Goal: Information Seeking & Learning: Learn about a topic

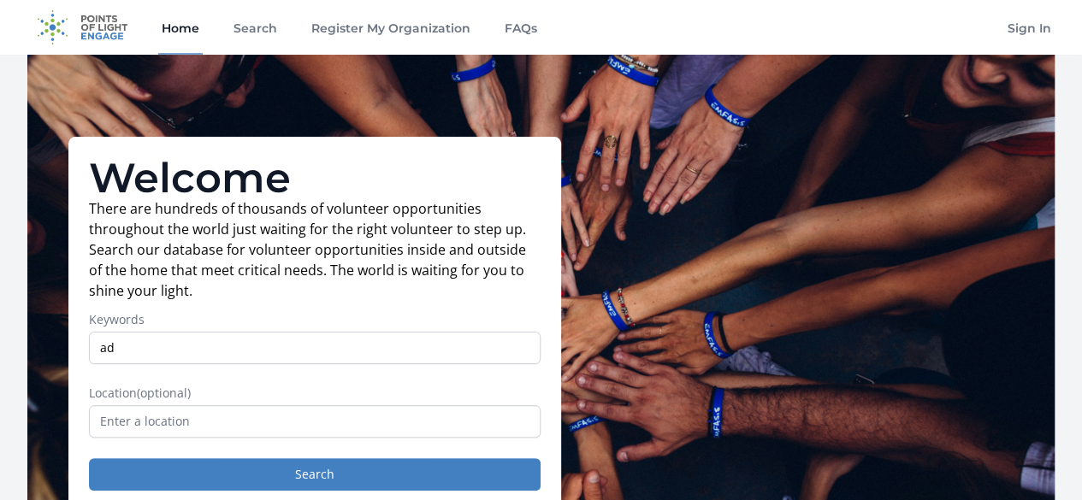
type input "Administrative Virtual assistant"
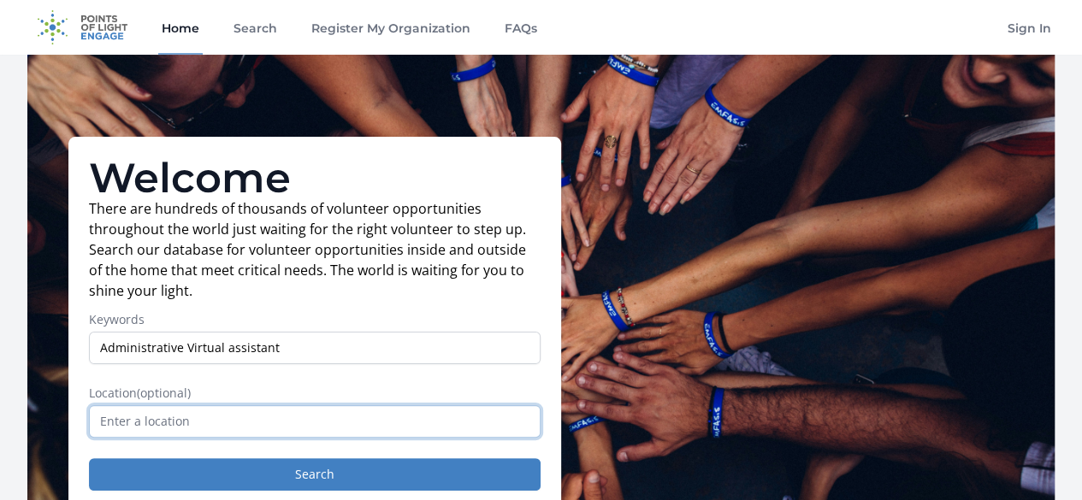
click at [251, 437] on input "text" at bounding box center [315, 421] width 452 height 32
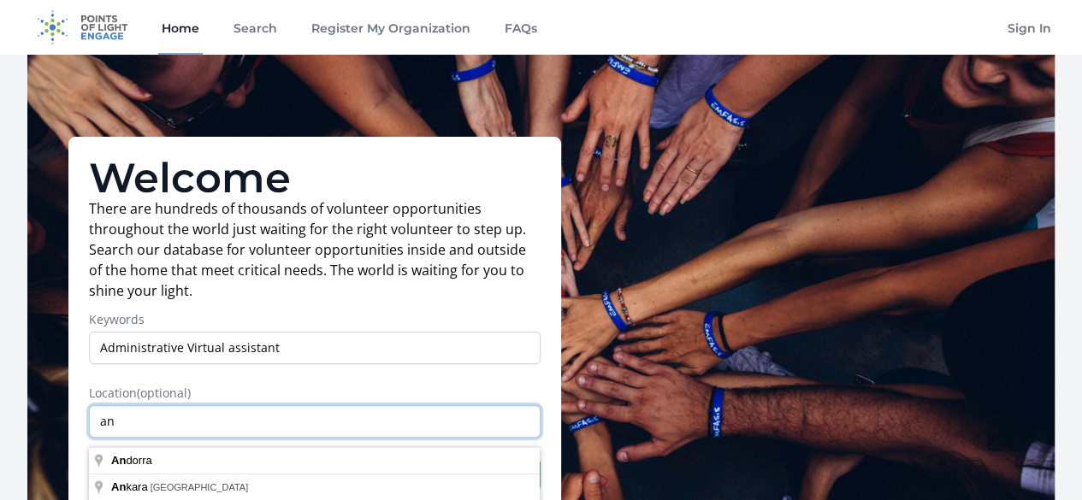
type input "a"
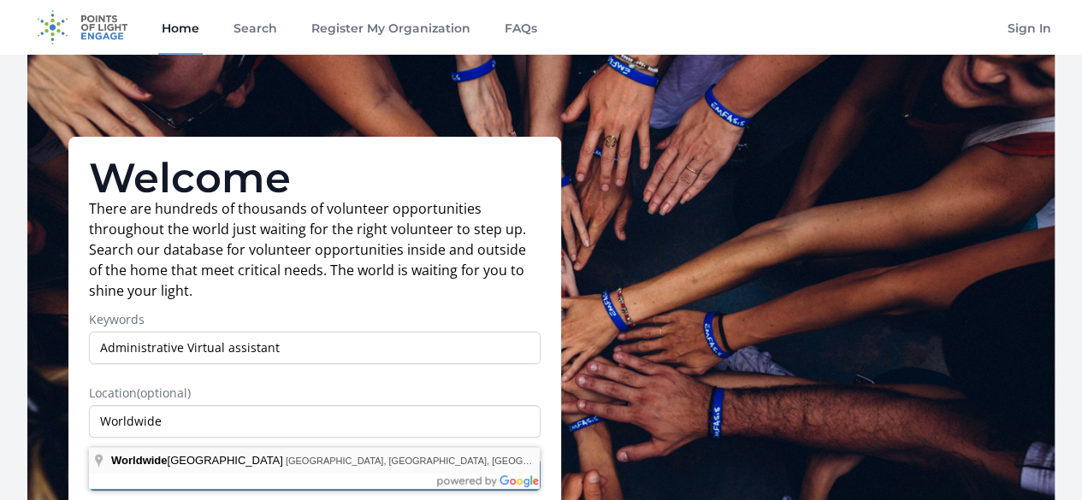
type input "Worldwide Business Park, Shah Alam, Selangor, Malaysia"
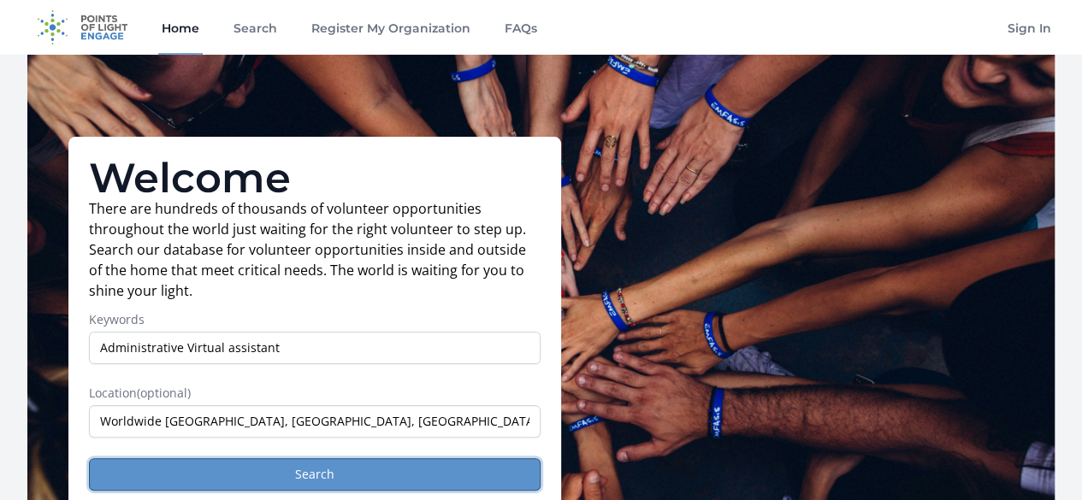
click at [423, 486] on button "Search" at bounding box center [315, 474] width 452 height 32
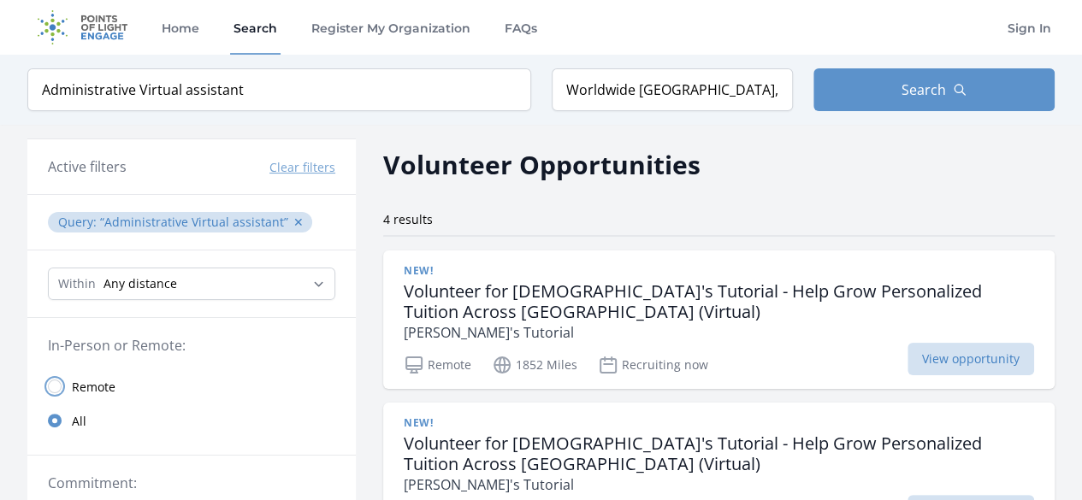
click at [54, 385] on input "radio" at bounding box center [55, 387] width 14 height 14
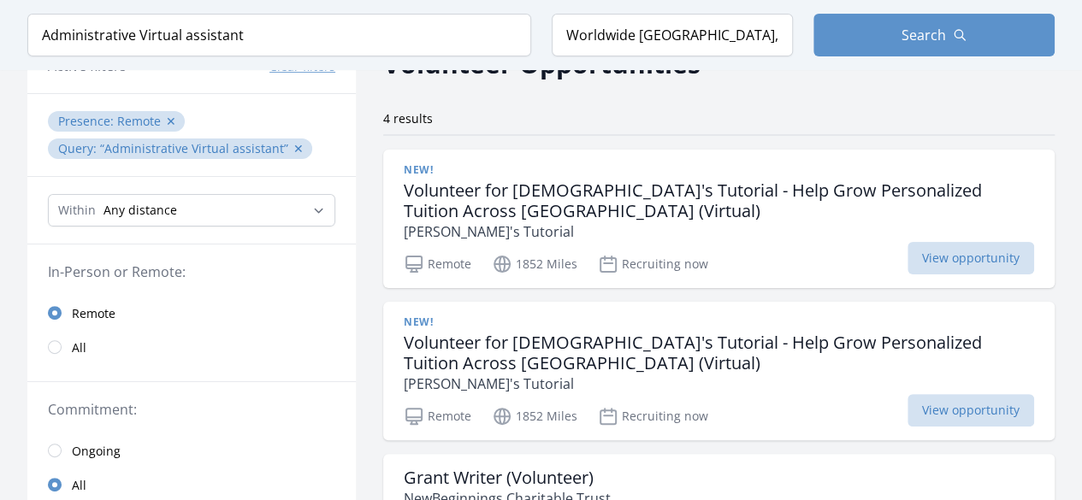
scroll to position [103, 0]
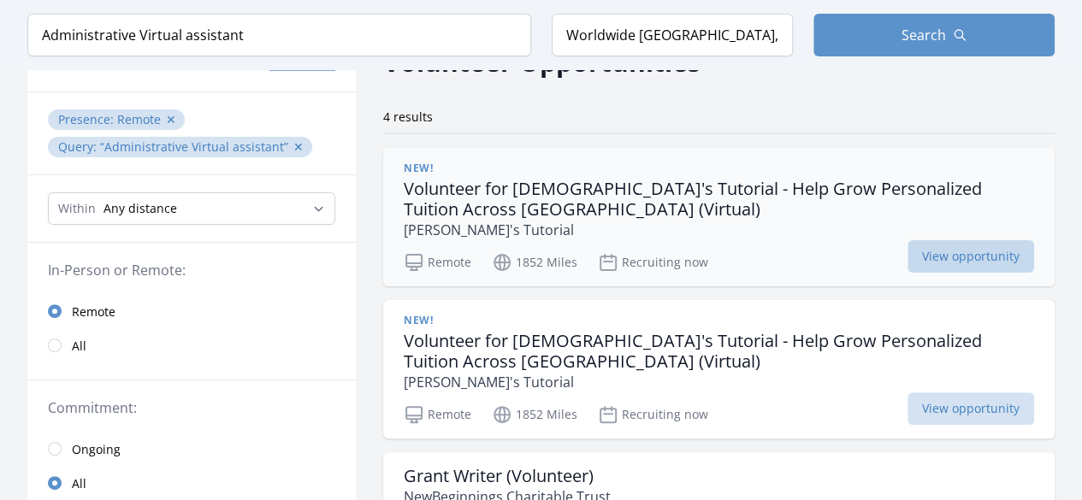
click at [1006, 247] on span "View opportunity" at bounding box center [970, 256] width 127 height 32
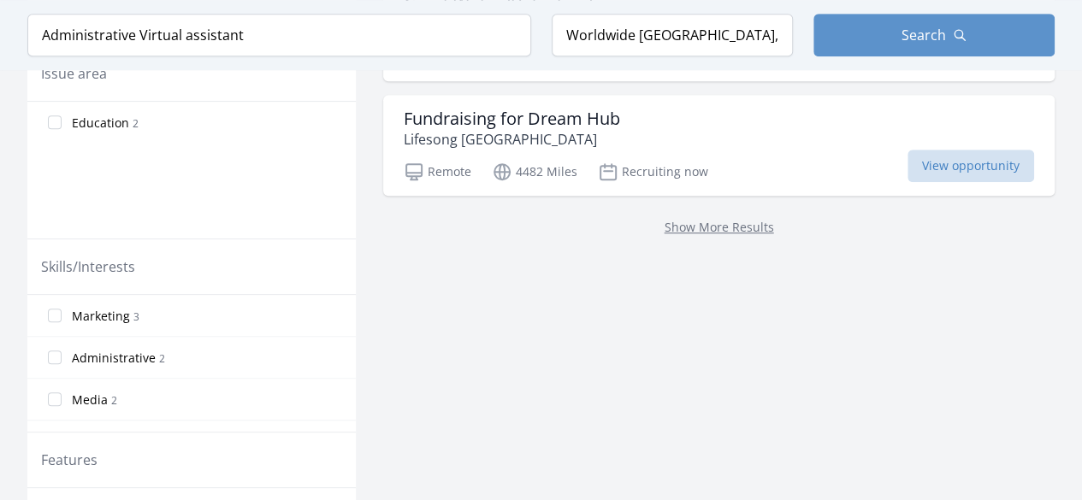
scroll to position [581, 0]
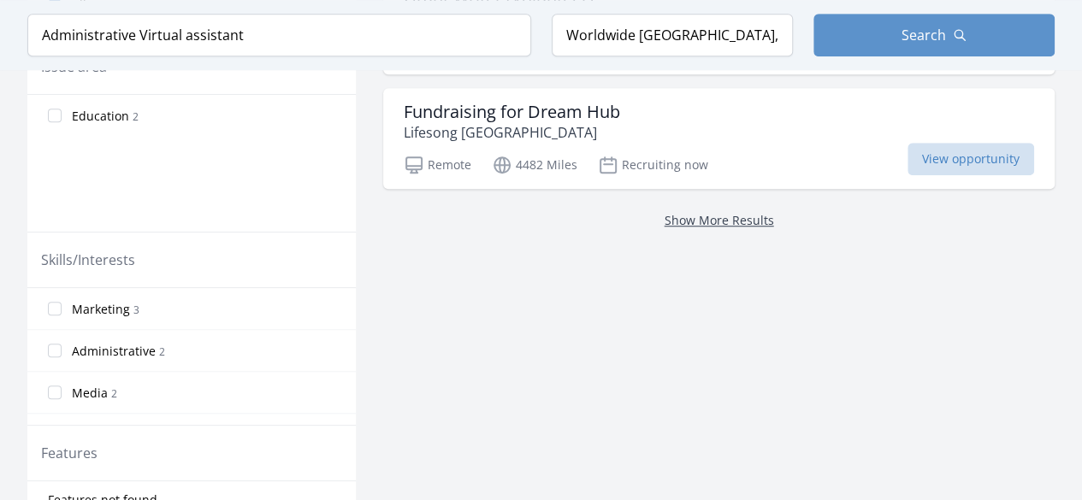
click at [704, 221] on link "Show More Results" at bounding box center [718, 220] width 109 height 16
click at [704, 215] on link "Show More Results" at bounding box center [718, 220] width 109 height 16
click at [56, 347] on input "Administrative 2" at bounding box center [55, 351] width 14 height 14
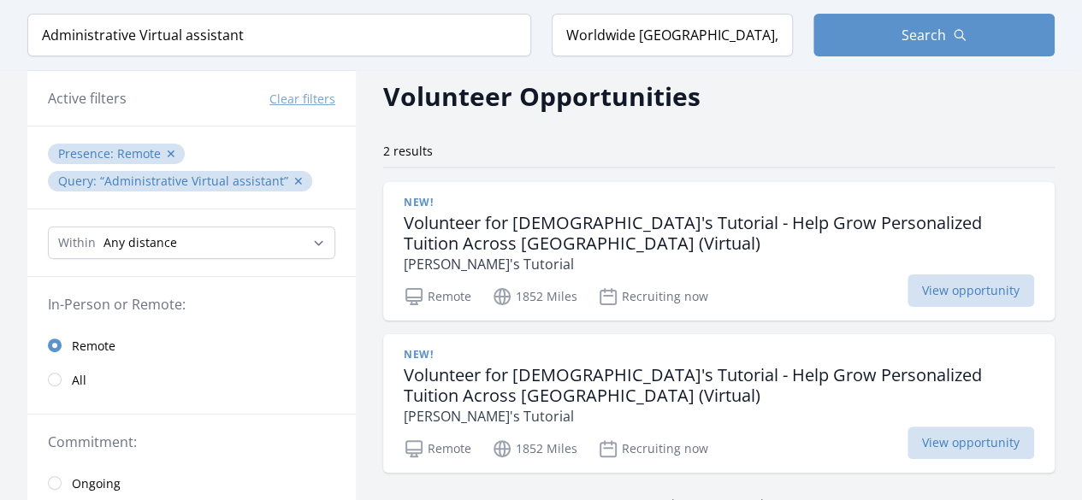
scroll to position [137, 0]
click at [323, 240] on select "Any distance , 5 Miles , 20 Miles , 50 Miles , 100 Miles" at bounding box center [191, 243] width 287 height 32
select select "160934"
click at [48, 227] on select "Any distance , 5 Miles , 20 Miles , 50 Miles , 100 Miles" at bounding box center [191, 243] width 287 height 32
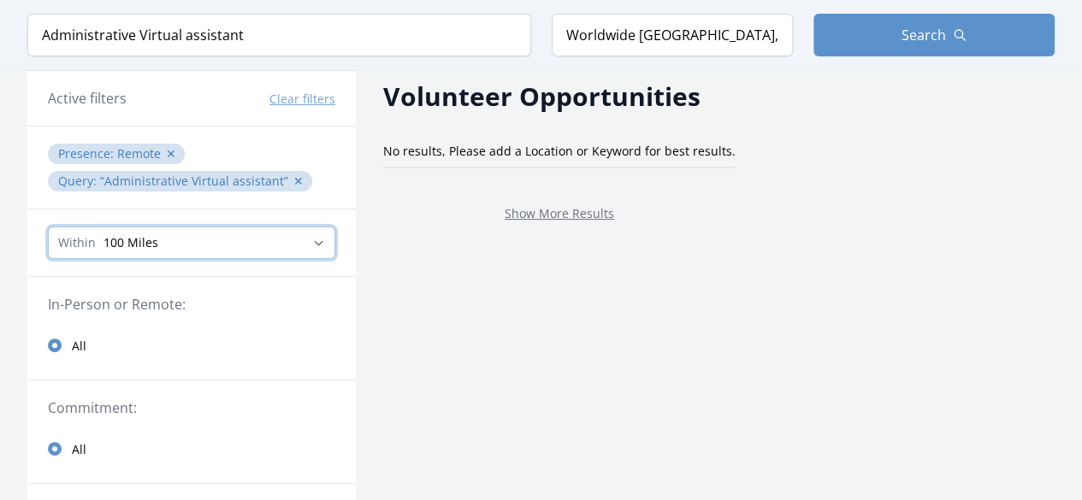
click at [325, 243] on select "Any distance , 5 Miles , 20 Miles , 50 Miles , 100 Miles" at bounding box center [191, 243] width 287 height 32
select select "all"
click at [48, 227] on select "Any distance , 5 Miles , 20 Miles , 50 Miles , 100 Miles" at bounding box center [191, 243] width 287 height 32
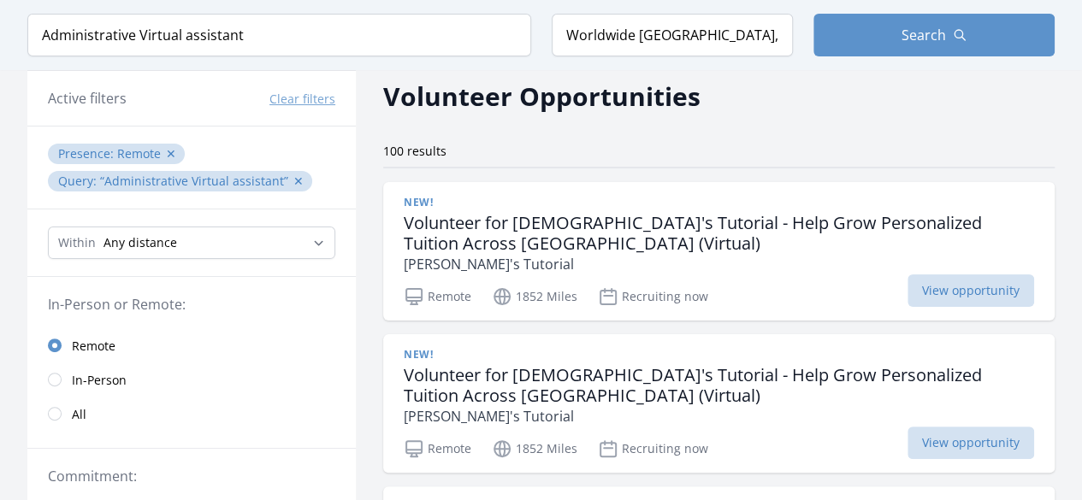
click at [324, 100] on button "Clear filters" at bounding box center [302, 99] width 66 height 17
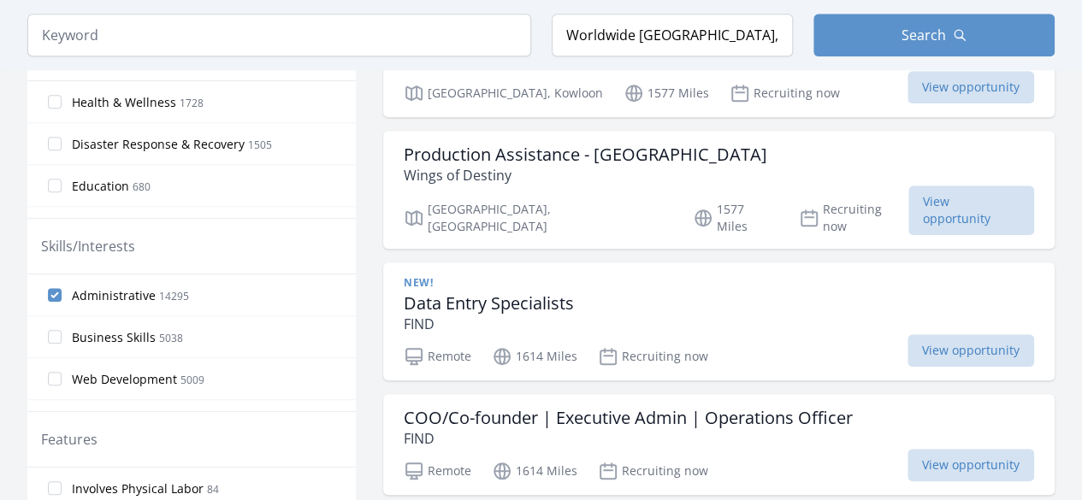
scroll to position [650, 0]
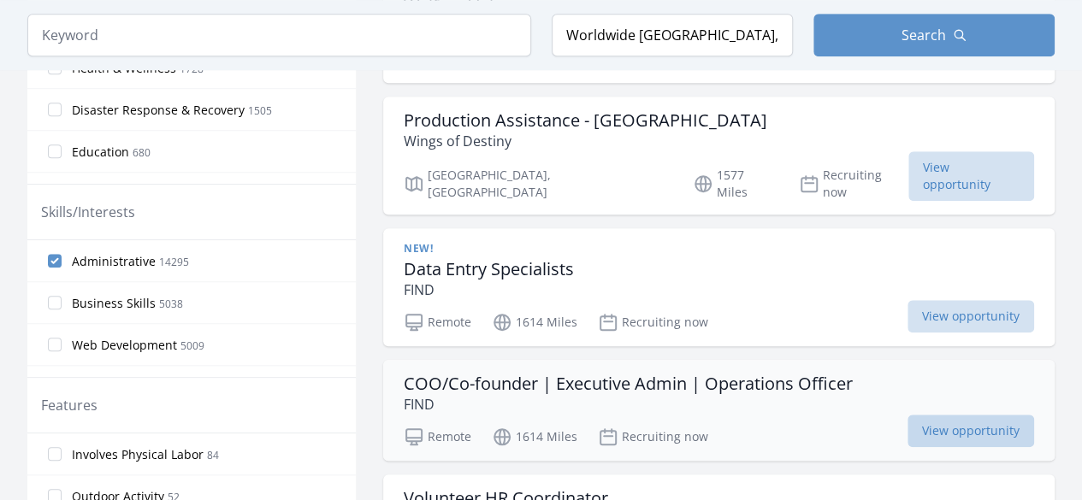
click at [944, 415] on span "View opportunity" at bounding box center [970, 431] width 127 height 32
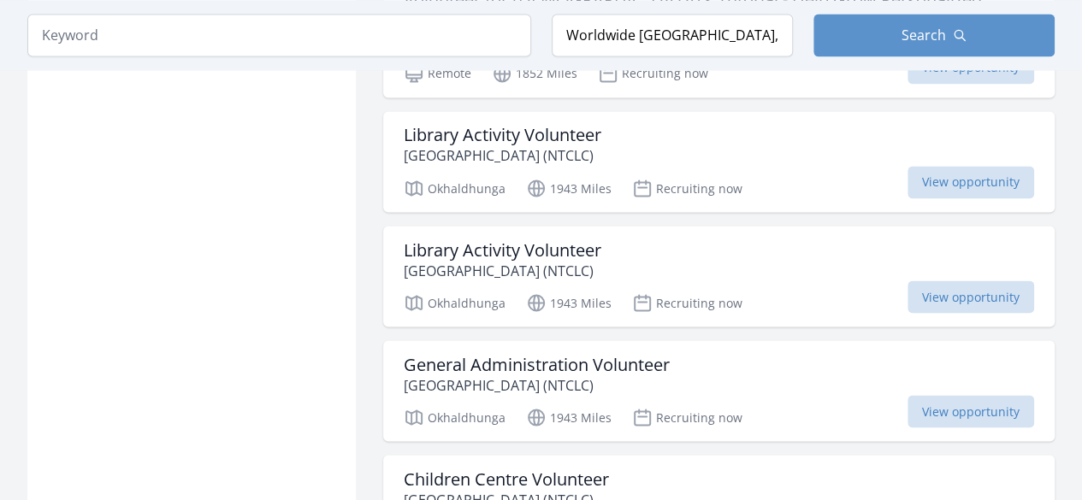
scroll to position [1437, 0]
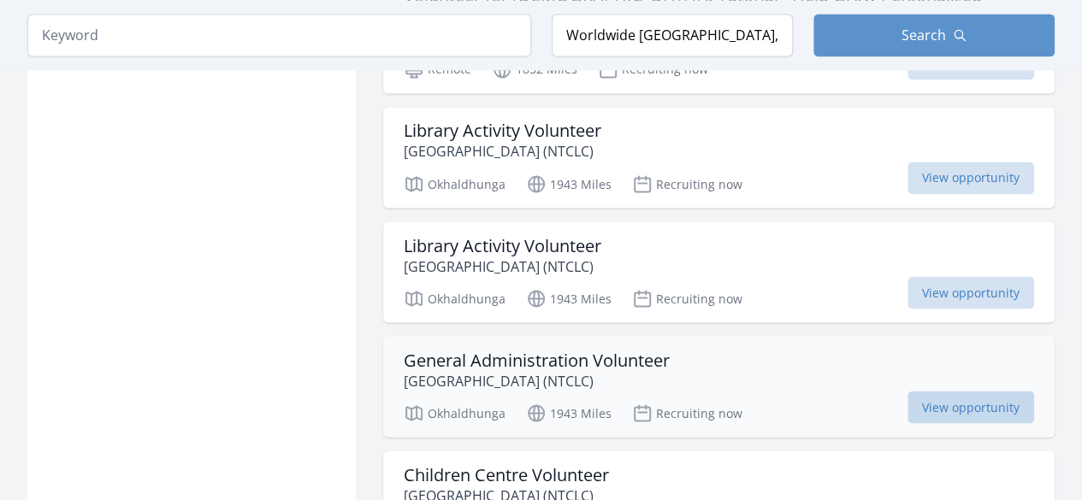
click at [946, 391] on span "View opportunity" at bounding box center [970, 407] width 127 height 32
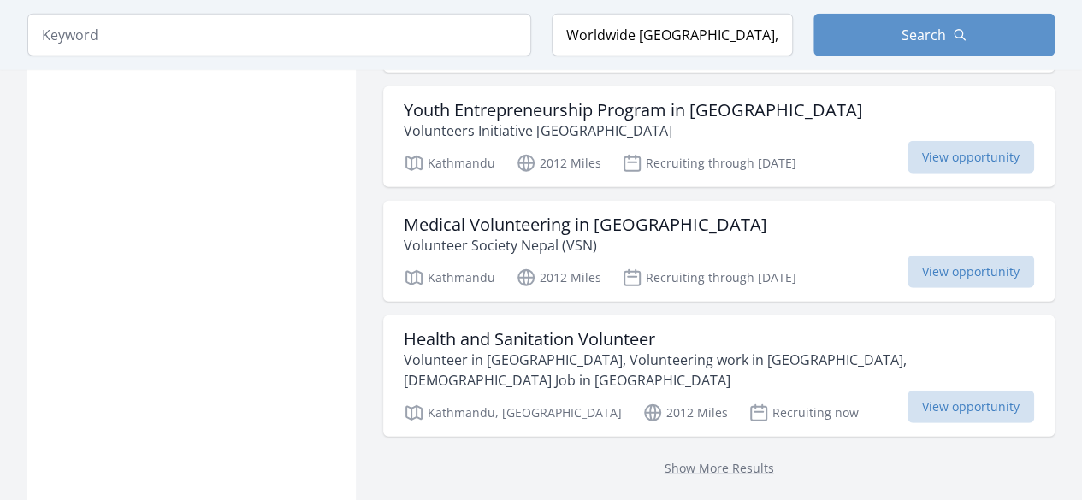
scroll to position [2292, 0]
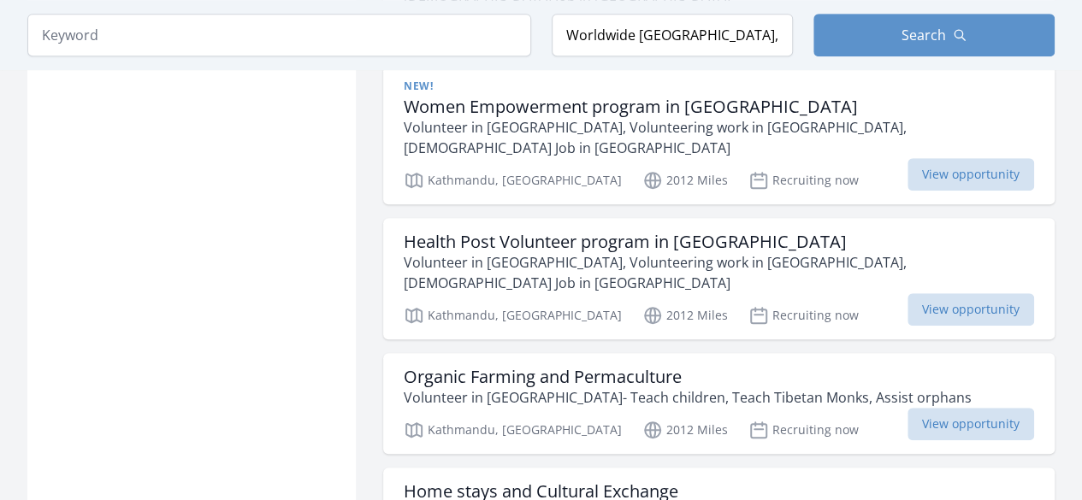
scroll to position [3797, 0]
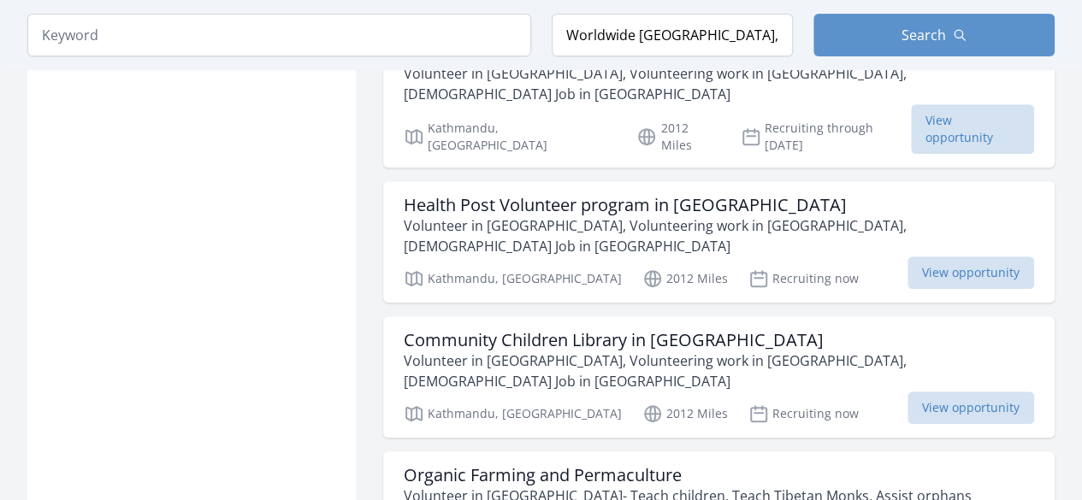
scroll to position [7046, 0]
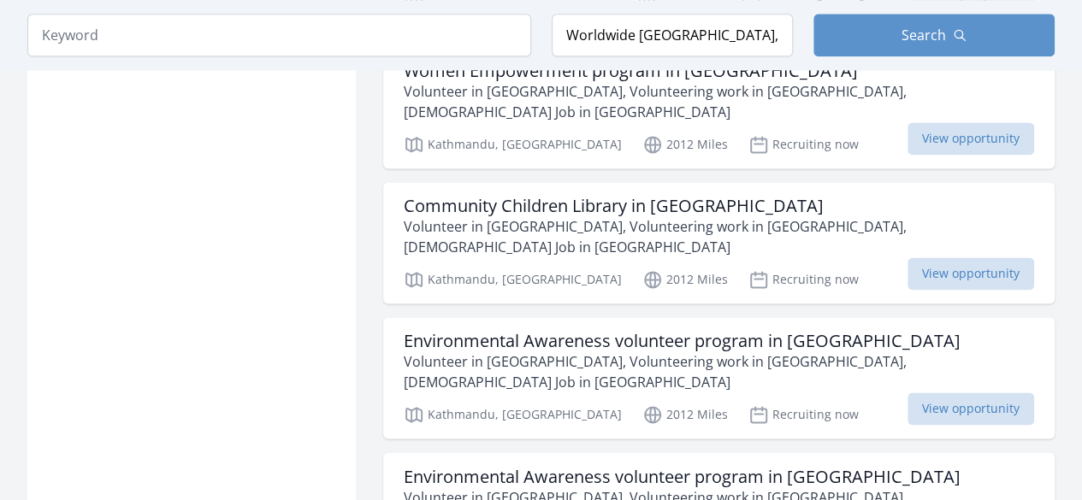
scroll to position [10946, 0]
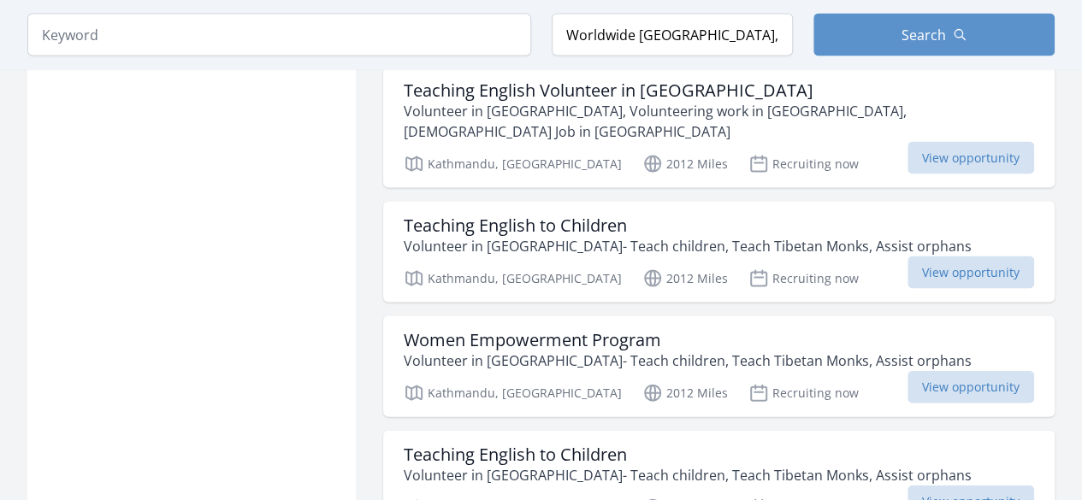
scroll to position [11561, 0]
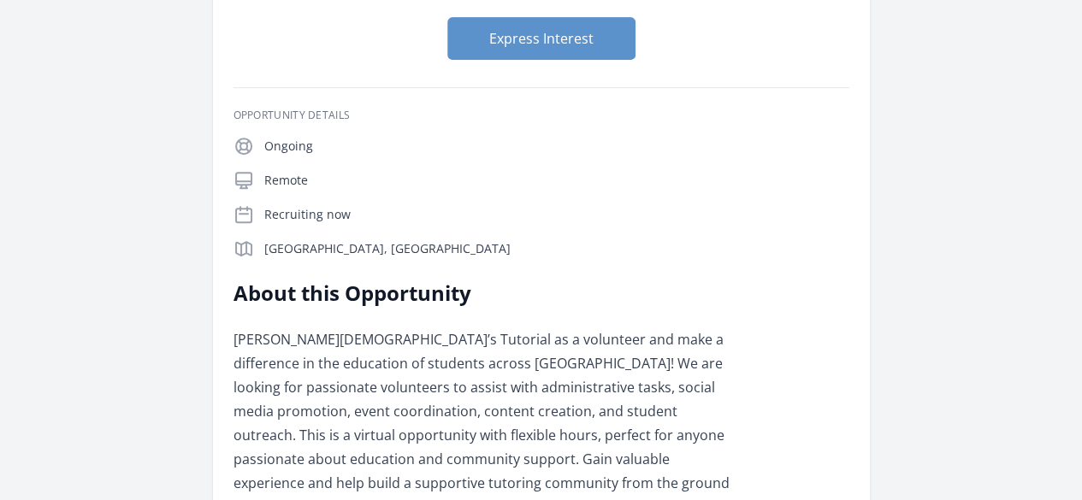
scroll to position [376, 0]
